Goal: Use online tool/utility: Utilize a website feature to perform a specific function

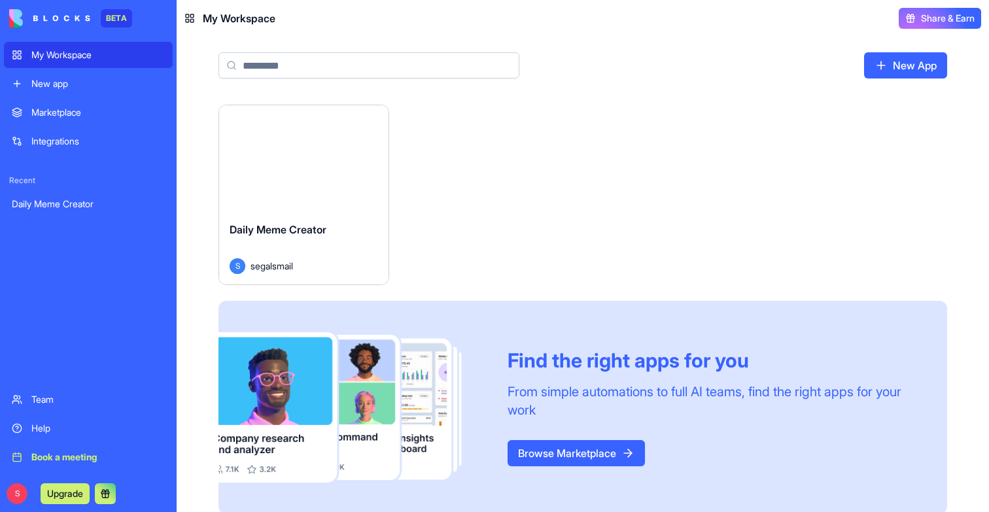
click at [303, 163] on button "Launch" at bounding box center [304, 158] width 98 height 26
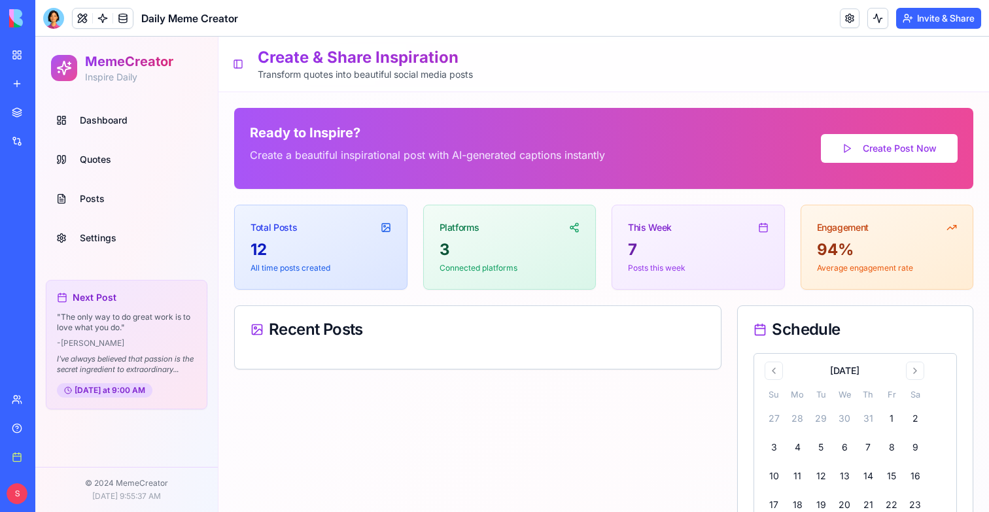
click at [137, 133] on link "Dashboard" at bounding box center [126, 120] width 151 height 31
click at [113, 121] on span "Dashboard" at bounding box center [104, 120] width 48 height 13
click at [109, 163] on span "Quotes" at bounding box center [95, 159] width 31 height 13
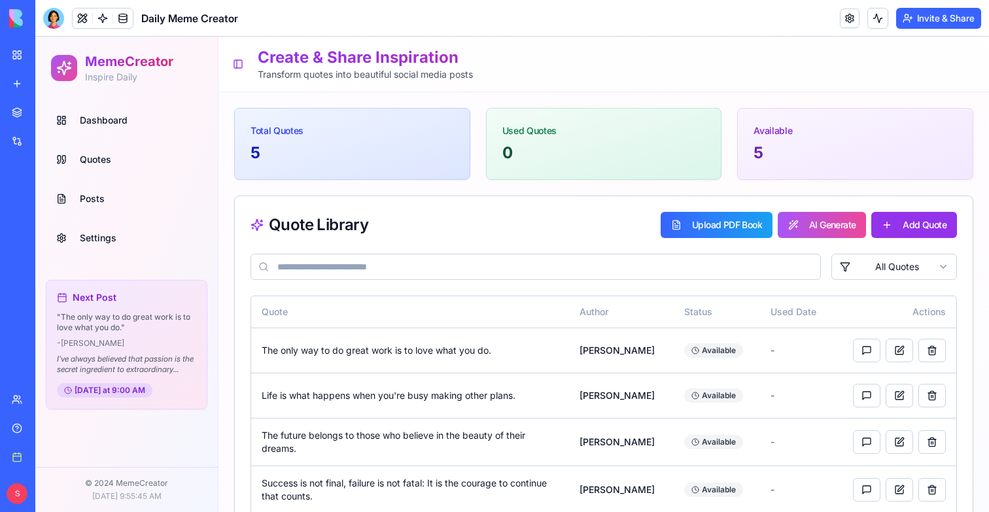
click at [94, 120] on span "Dashboard" at bounding box center [104, 120] width 48 height 13
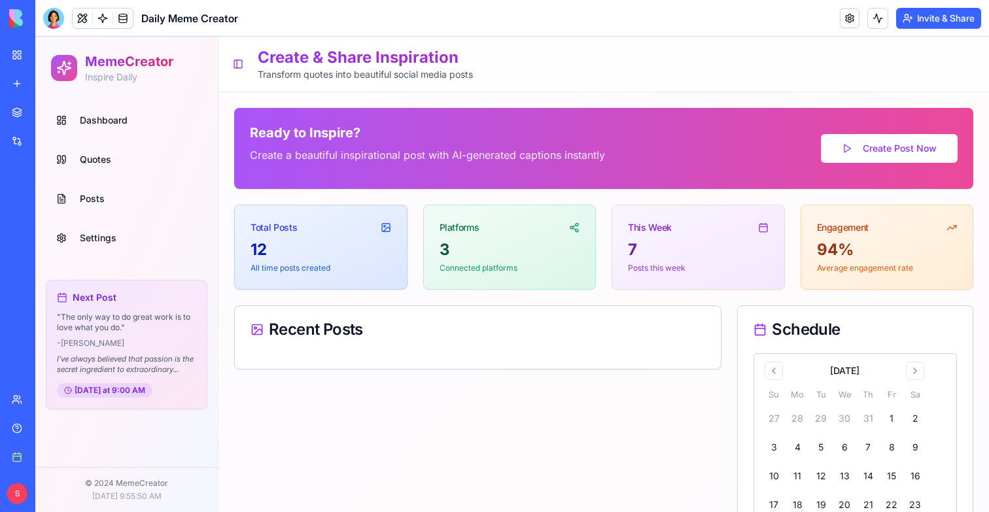
click at [90, 149] on link "Quotes" at bounding box center [126, 159] width 151 height 31
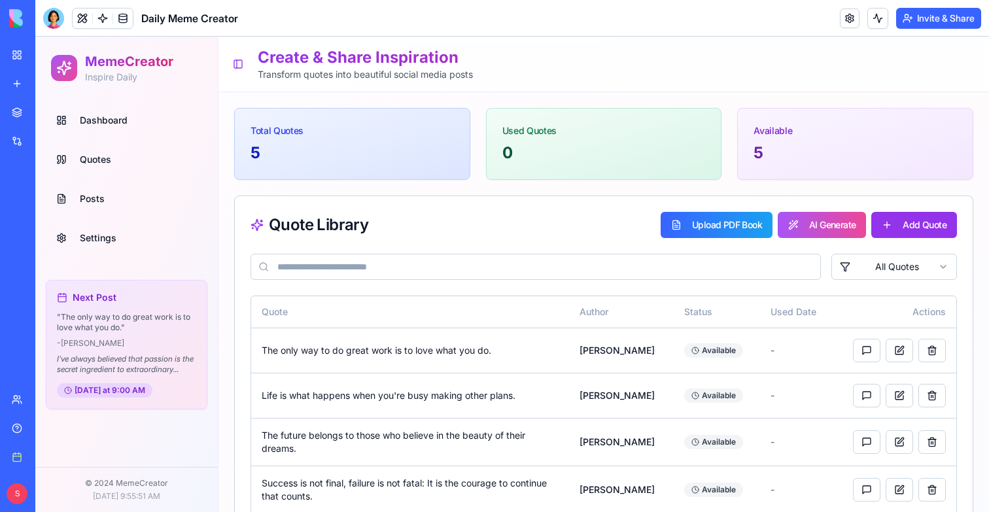
click at [99, 204] on span "Posts" at bounding box center [92, 198] width 25 height 13
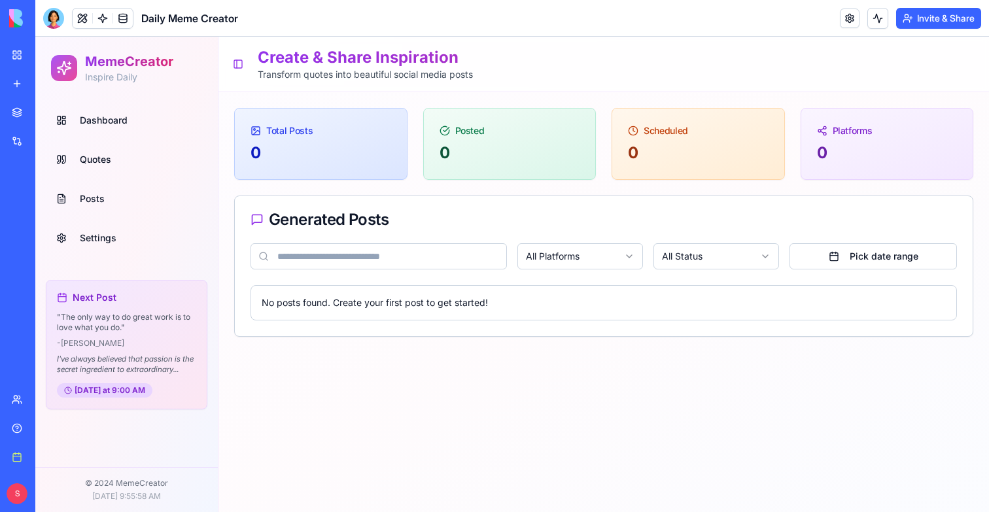
click at [101, 234] on span "Settings" at bounding box center [98, 238] width 37 height 13
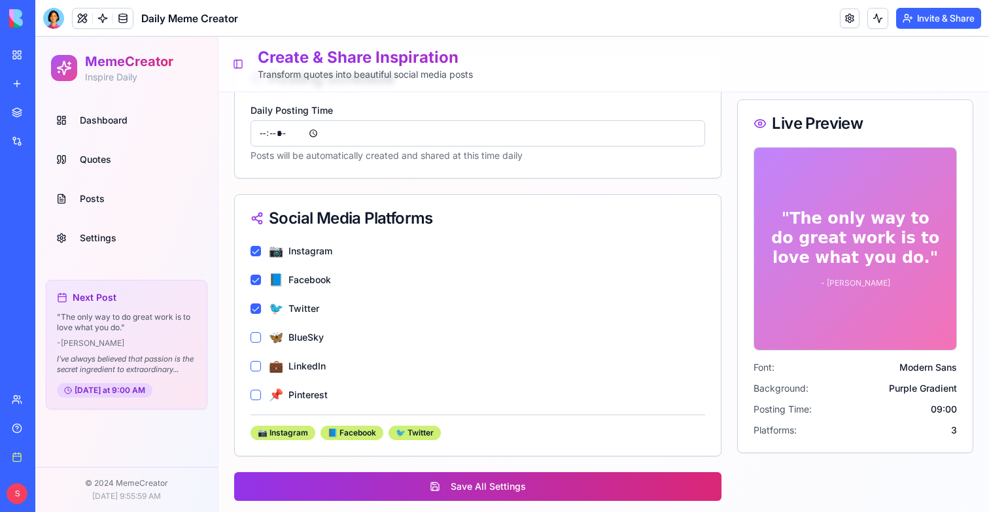
scroll to position [783, 0]
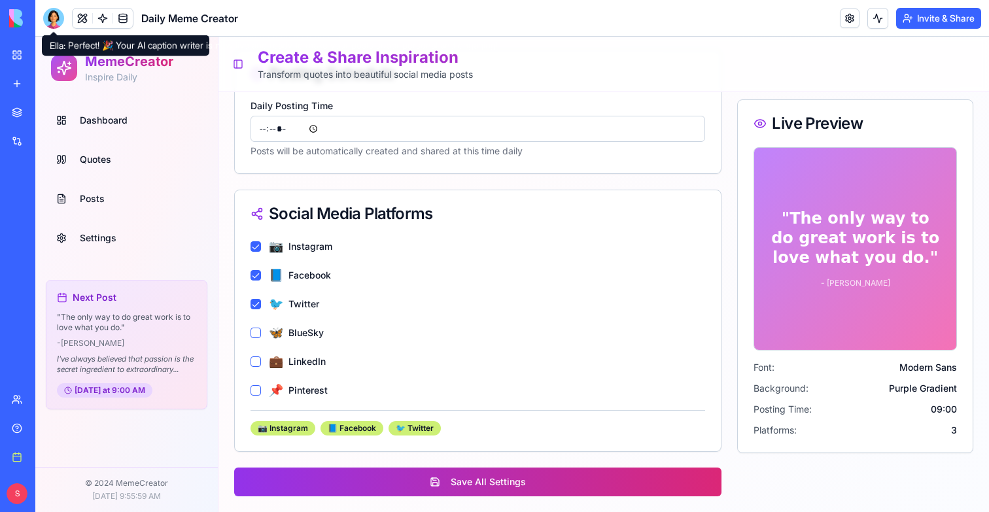
click at [56, 12] on div at bounding box center [53, 18] width 21 height 21
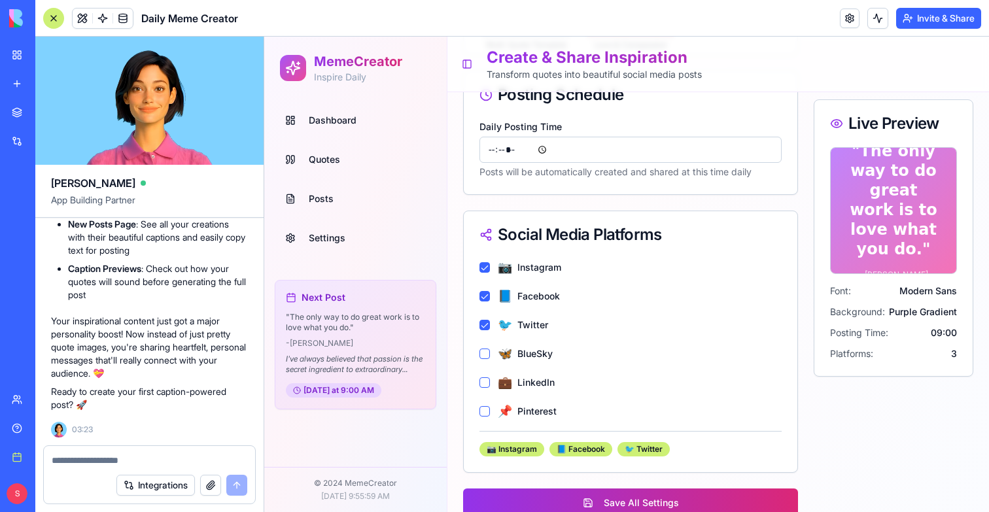
scroll to position [5214, 0]
click at [101, 13] on link at bounding box center [103, 19] width 20 height 20
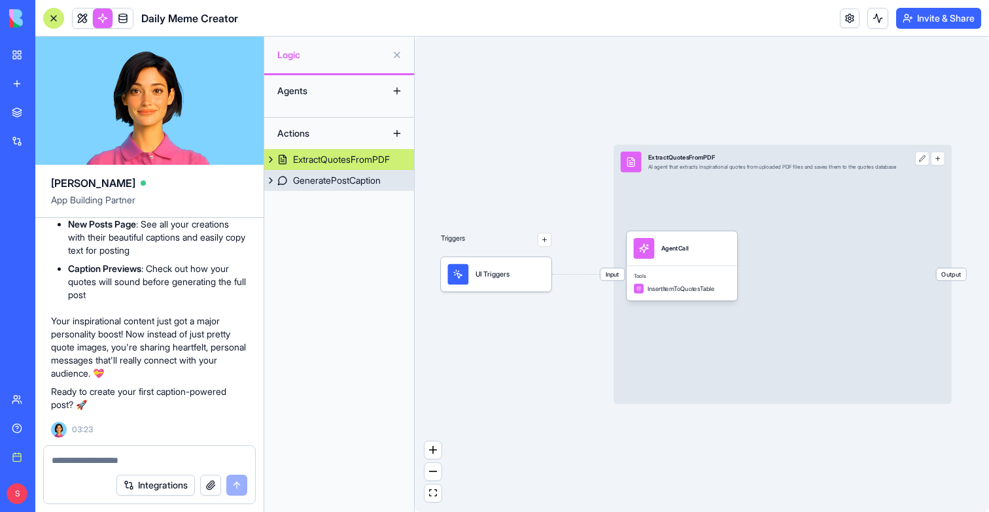
click at [329, 179] on div "GeneratePostCaption" at bounding box center [337, 180] width 88 height 13
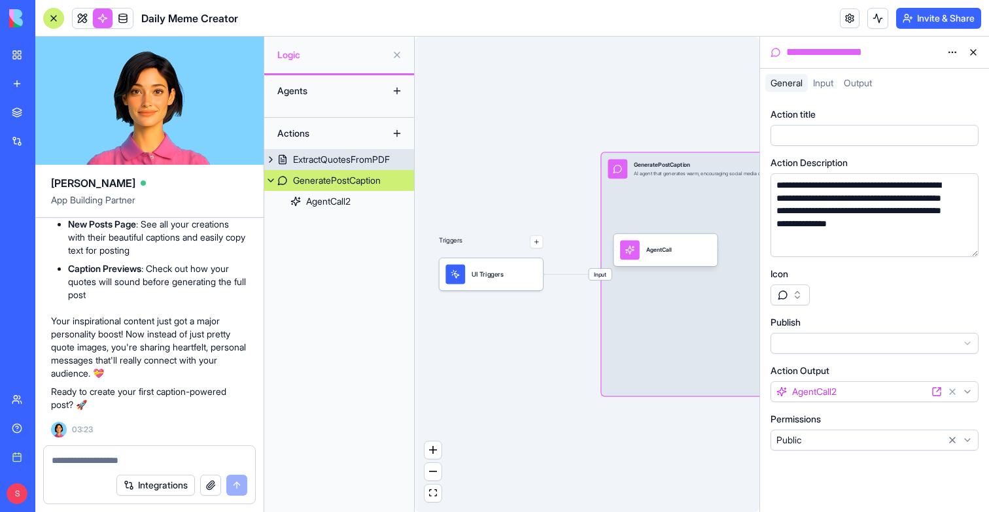
click at [325, 165] on div "ExtractQuotesFromPDF" at bounding box center [341, 159] width 97 height 13
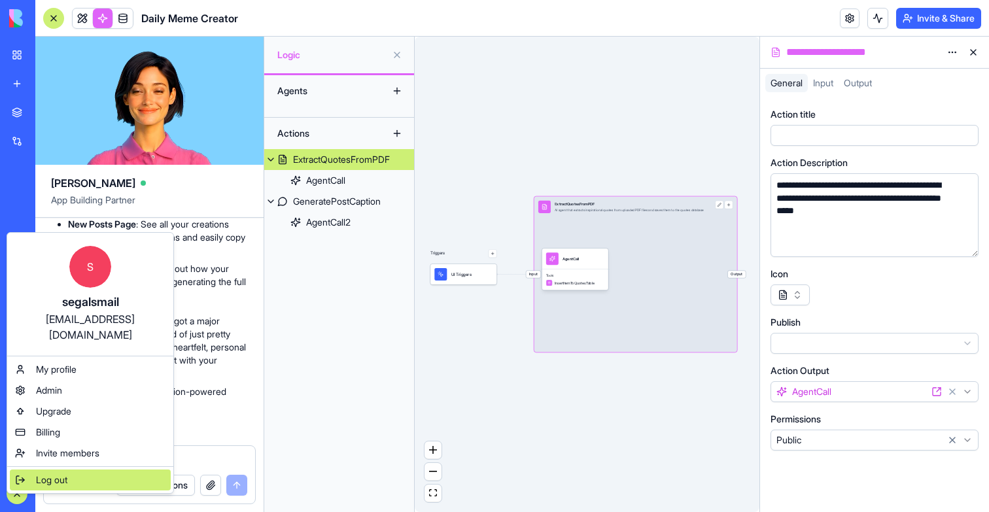
click at [41, 474] on span "Log out" at bounding box center [51, 480] width 31 height 13
